Goal: Check status: Check status

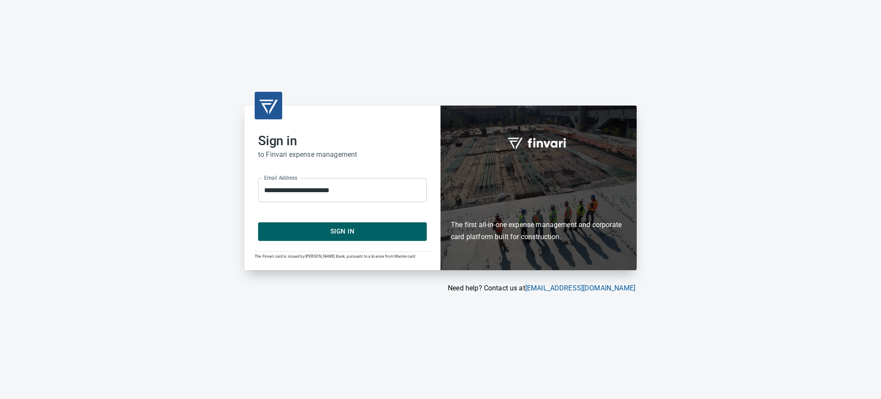
click at [321, 232] on span "Sign In" at bounding box center [343, 231] width 150 height 11
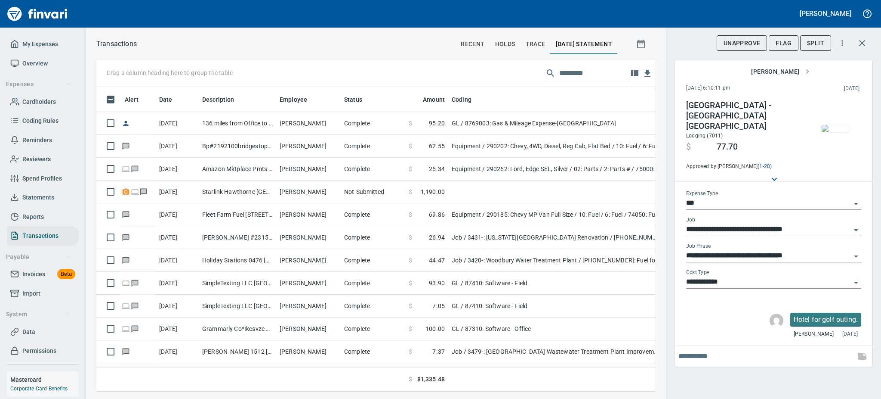
scroll to position [285, 540]
click at [47, 196] on span "Statements" at bounding box center [38, 197] width 32 height 11
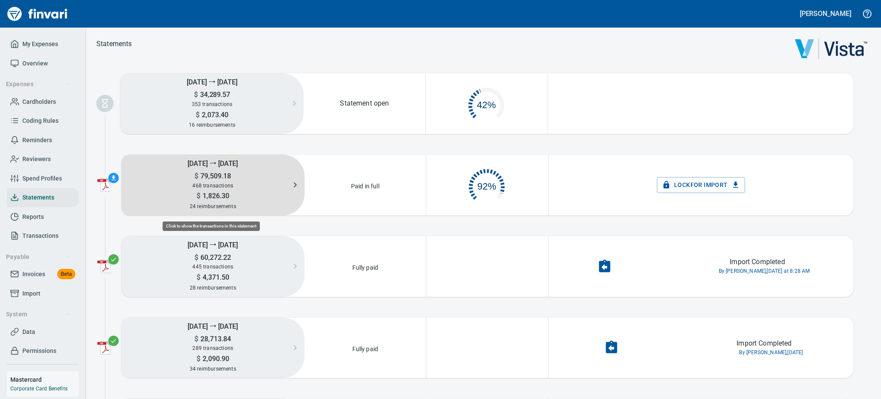
scroll to position [40, 111]
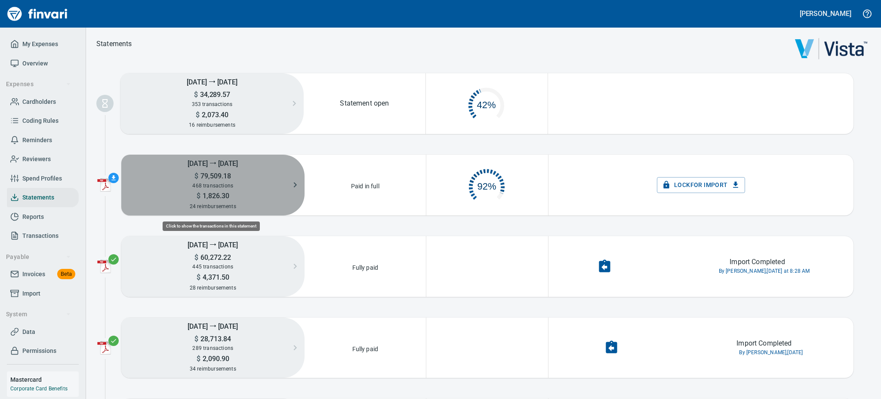
click at [211, 176] on span "79,509.18" at bounding box center [214, 176] width 33 height 8
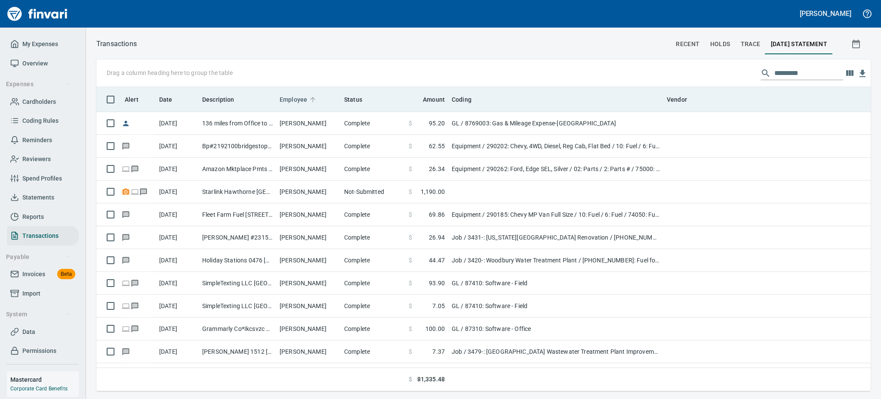
scroll to position [294, 755]
click at [300, 99] on span "Employee" at bounding box center [294, 99] width 28 height 10
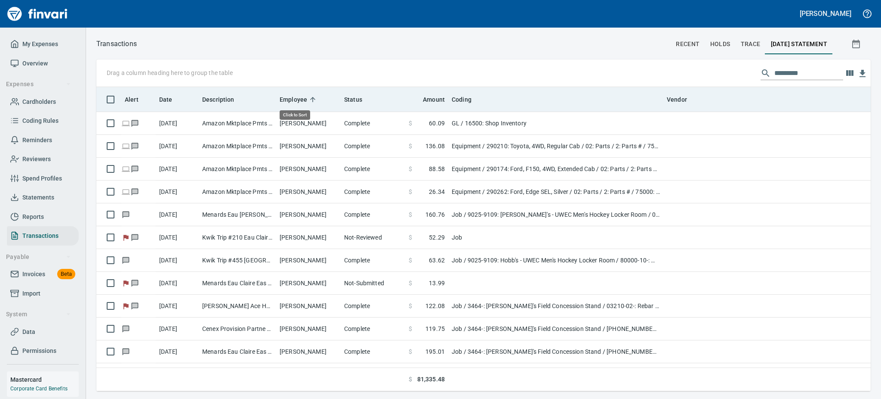
click at [300, 99] on span "Employee" at bounding box center [294, 99] width 28 height 10
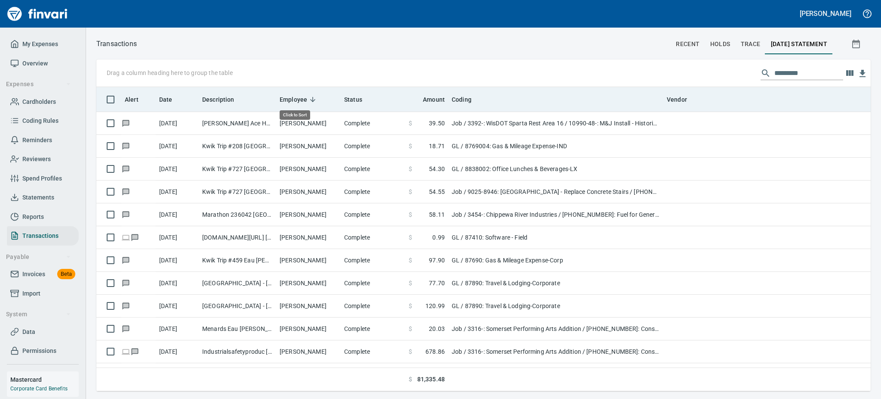
click at [300, 99] on span "Employee" at bounding box center [294, 99] width 28 height 10
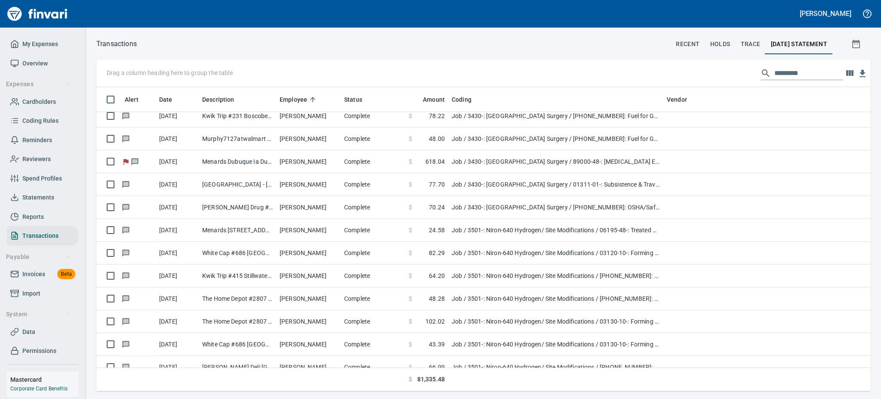
scroll to position [3328, 0]
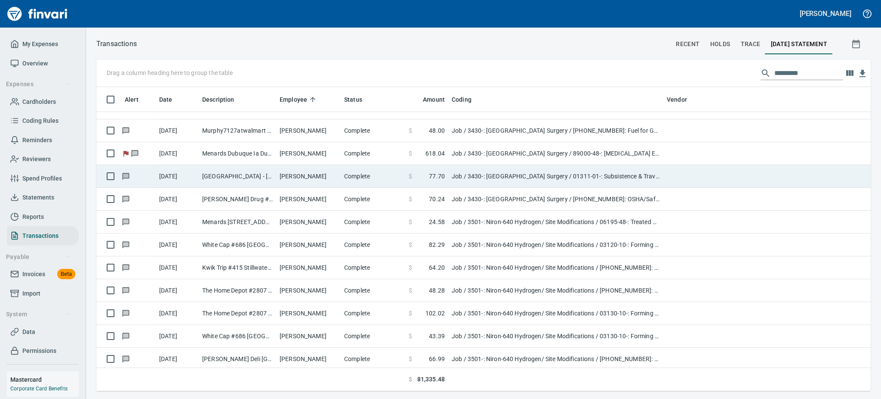
click at [513, 173] on td "Job / 3430-: [GEOGRAPHIC_DATA] Surgery / 01311-01-: Subsistence & Travel CM/GC …" at bounding box center [555, 176] width 215 height 23
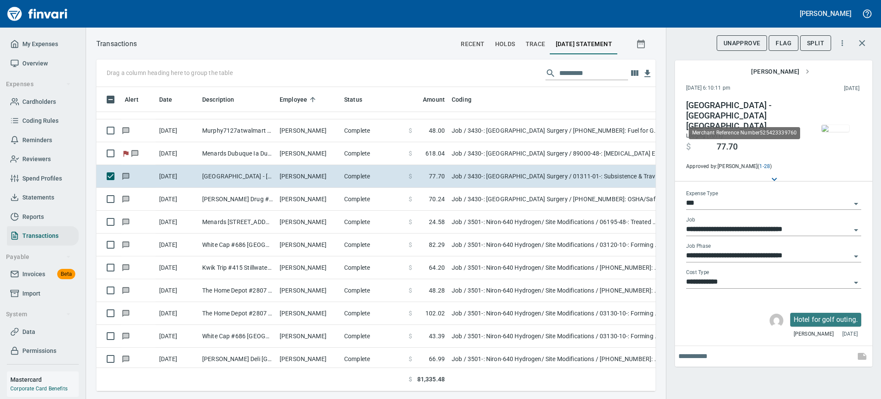
scroll to position [285, 540]
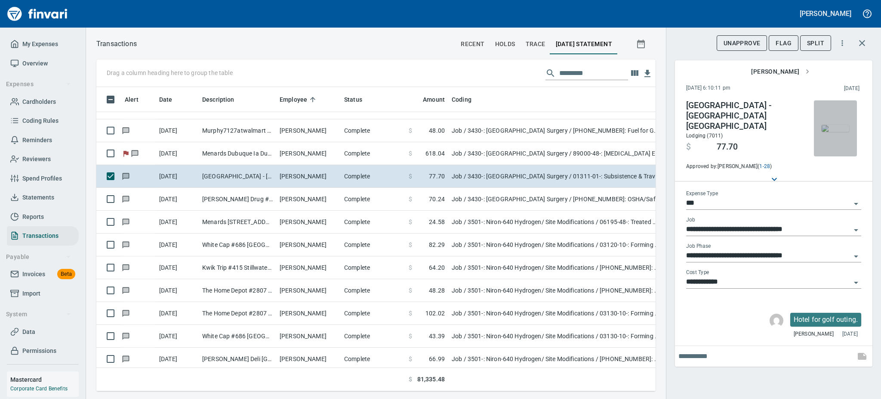
click at [828, 125] on img "button" at bounding box center [836, 128] width 28 height 7
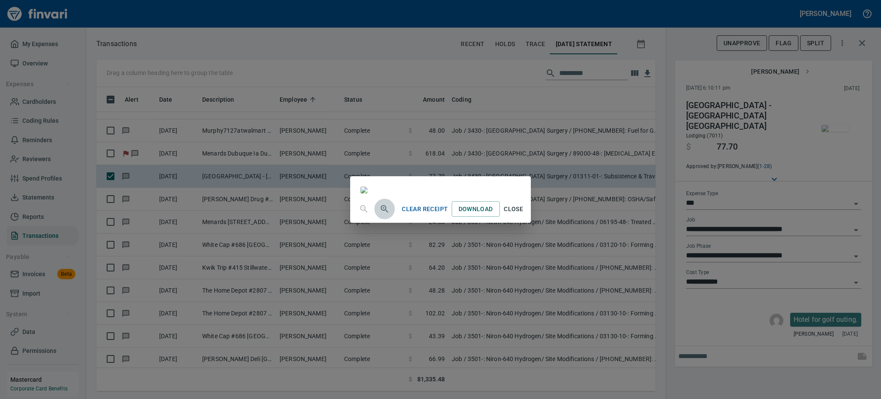
click at [380, 214] on icon "button" at bounding box center [385, 209] width 10 height 10
click at [380, 215] on icon "button" at bounding box center [385, 209] width 10 height 10
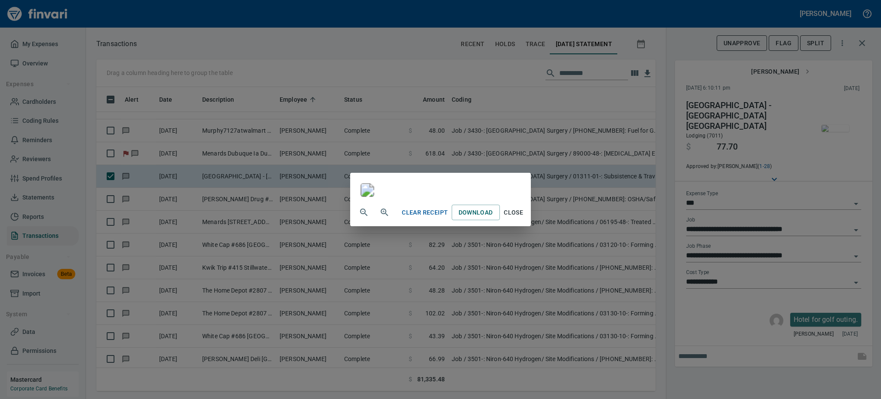
scroll to position [189, 0]
click at [524, 218] on span "Close" at bounding box center [514, 212] width 21 height 11
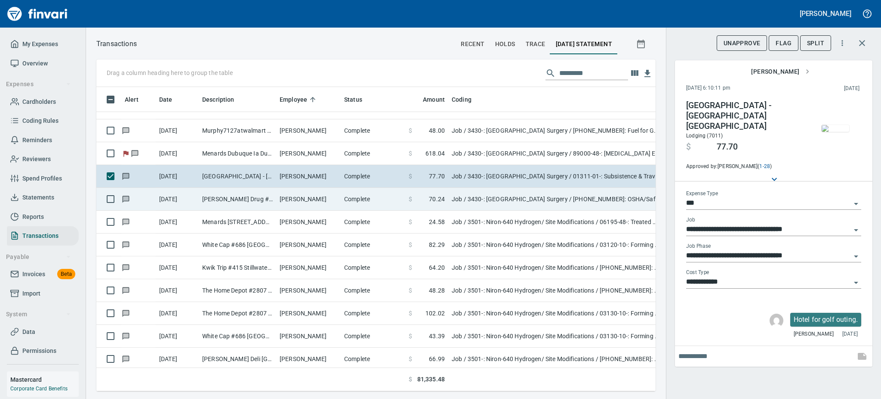
click at [348, 198] on td "Complete" at bounding box center [373, 199] width 65 height 23
type input "**********"
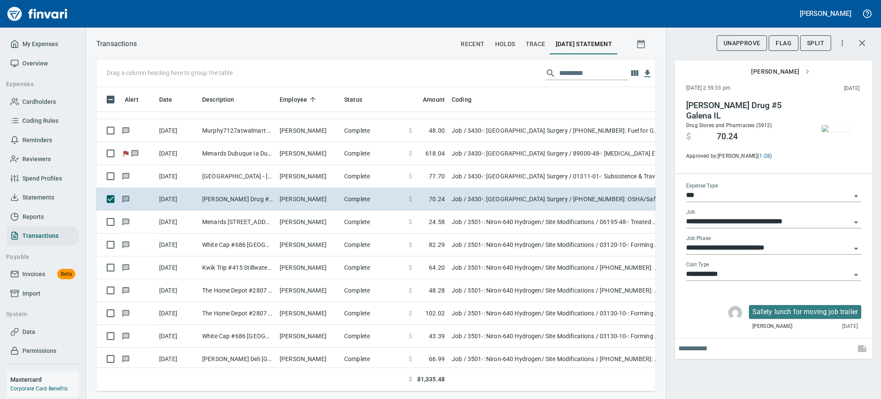
scroll to position [285, 540]
click at [845, 132] on img "button" at bounding box center [836, 128] width 28 height 7
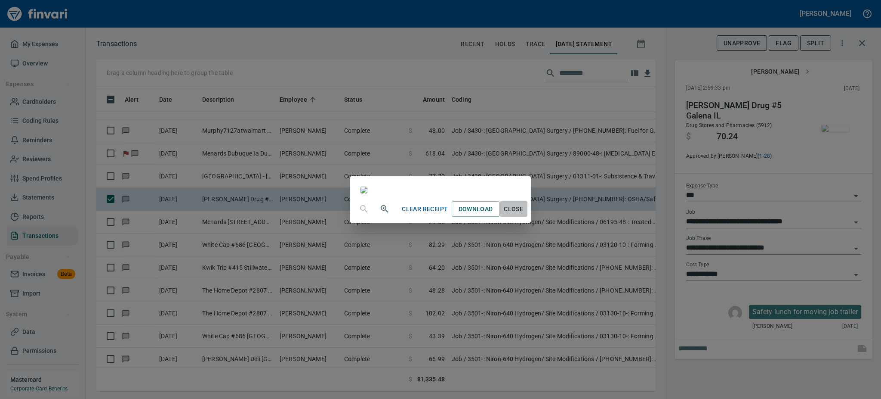
click at [524, 214] on span "Close" at bounding box center [514, 209] width 21 height 11
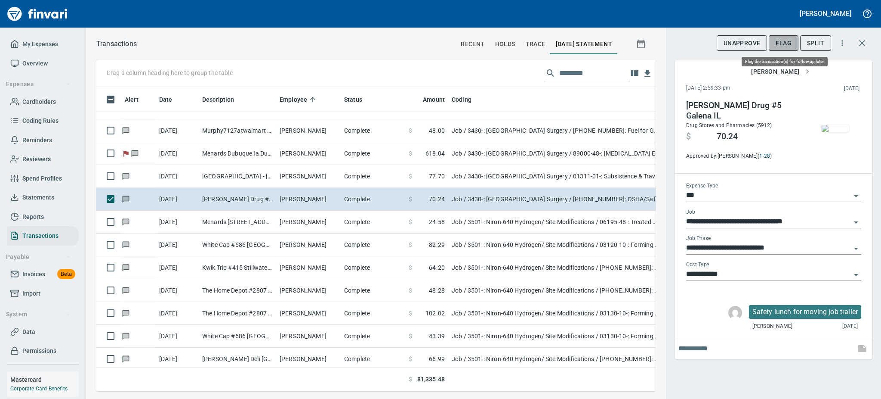
click at [782, 43] on span "Flag" at bounding box center [784, 43] width 16 height 11
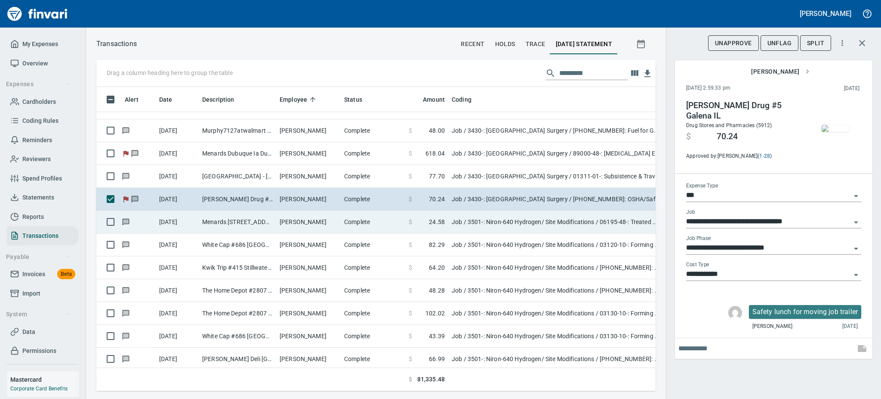
click at [238, 223] on td "Menards [STREET_ADDRESS]" at bounding box center [237, 221] width 77 height 23
type input "**********"
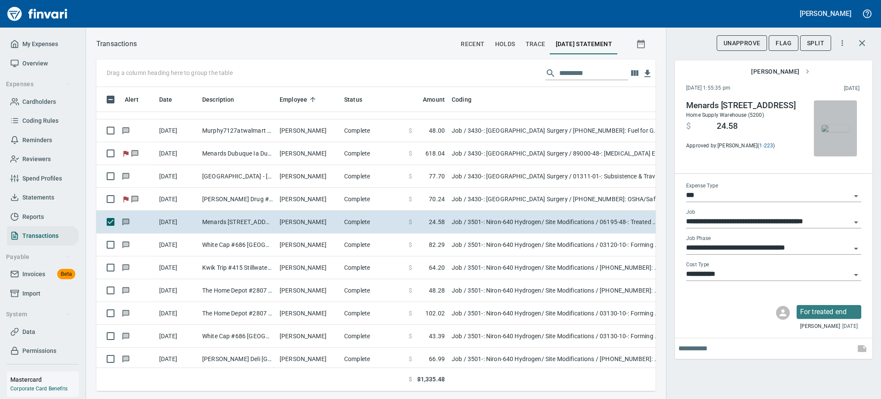
click at [838, 132] on img "button" at bounding box center [836, 128] width 28 height 7
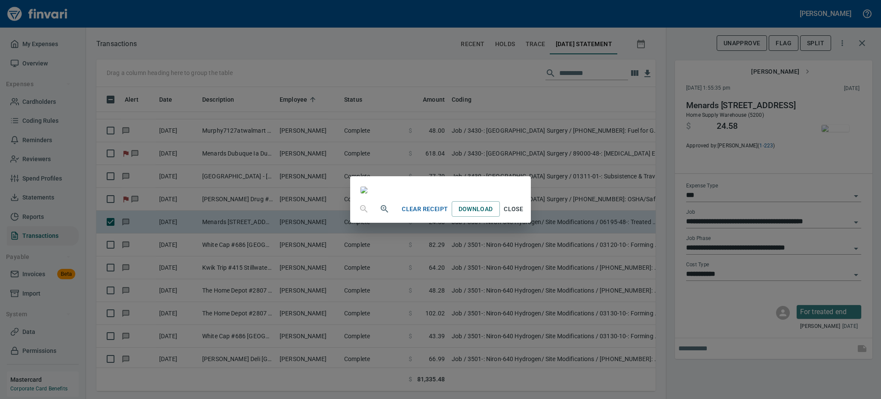
click at [796, 183] on div "Clear Receipt Download Close" at bounding box center [440, 199] width 881 height 399
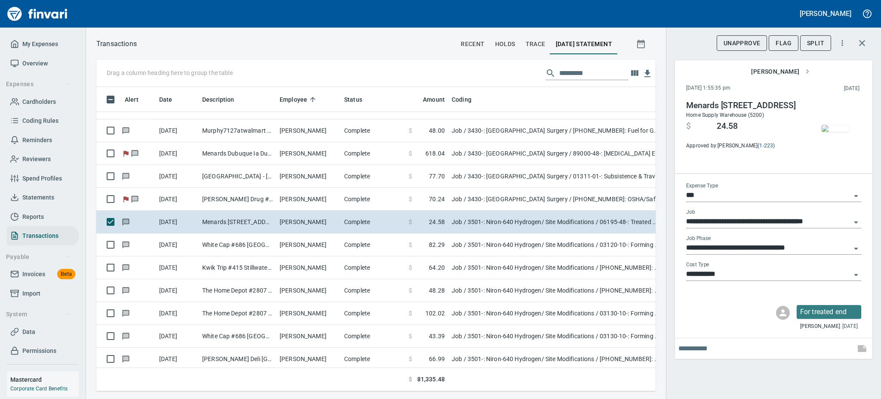
scroll to position [285, 540]
